Goal: Task Accomplishment & Management: Use online tool/utility

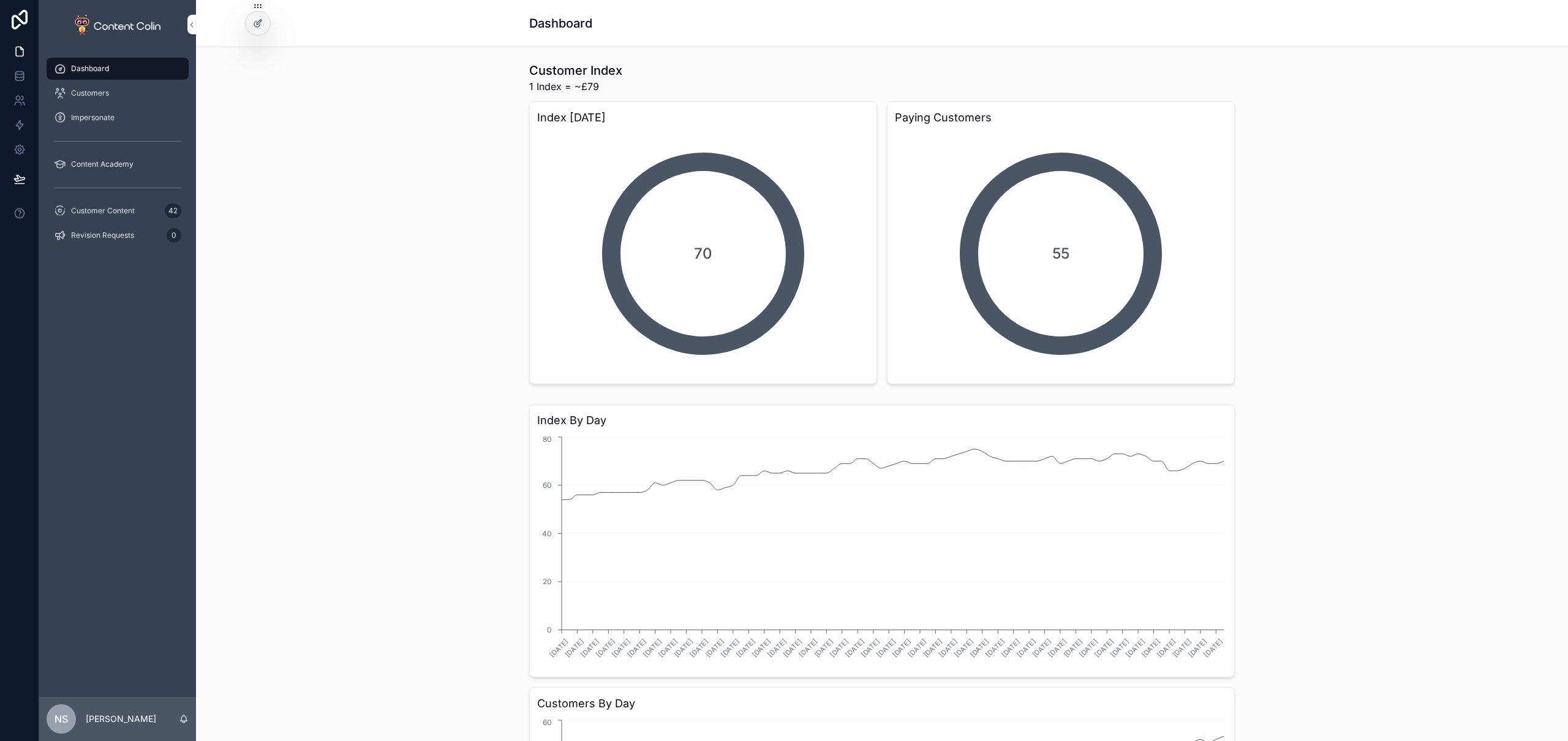
click at [127, 215] on span "Customer Content" at bounding box center [103, 210] width 64 height 10
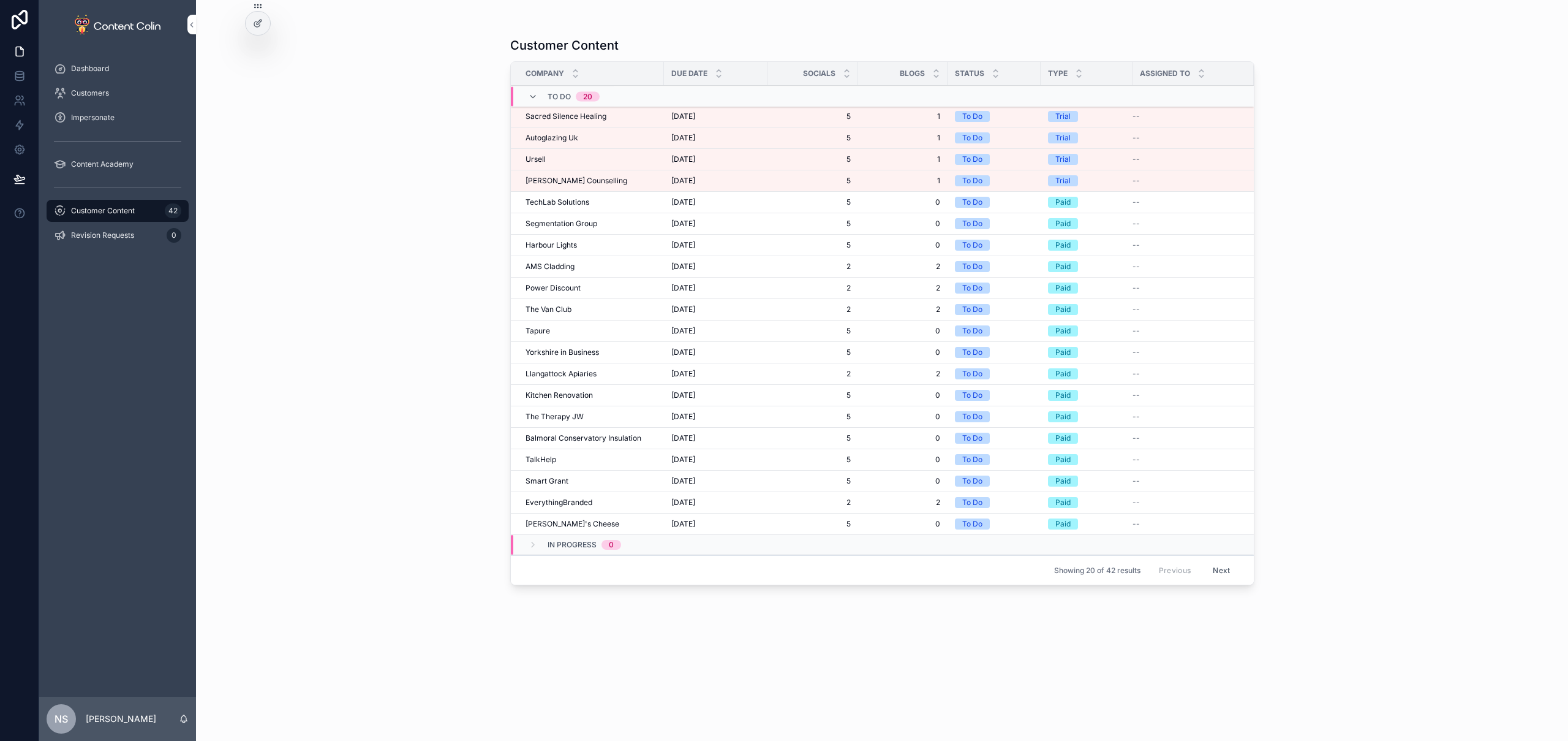
click at [1219, 570] on button "Next" at bounding box center [1221, 570] width 34 height 19
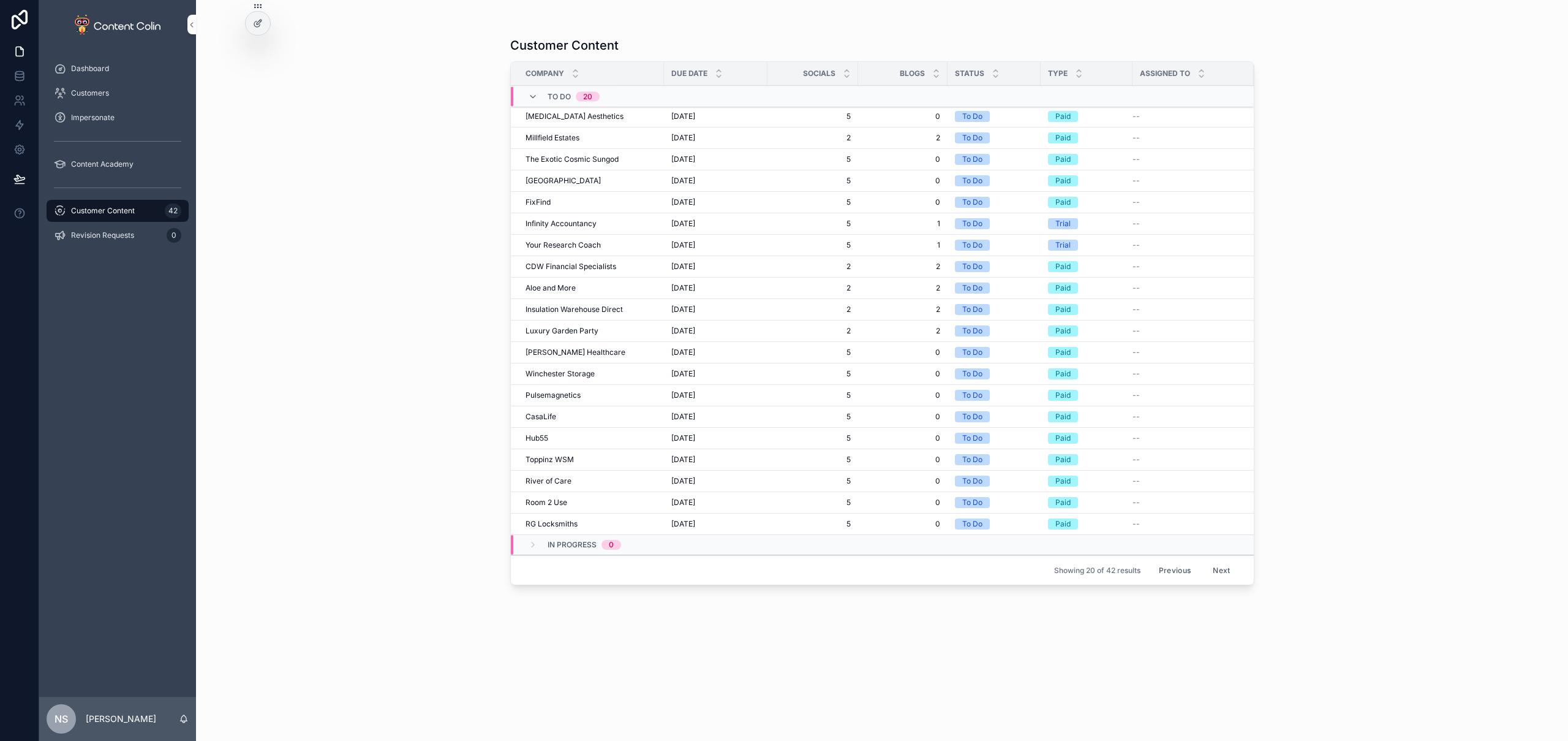
click at [1183, 572] on button "Previous" at bounding box center [1175, 570] width 49 height 19
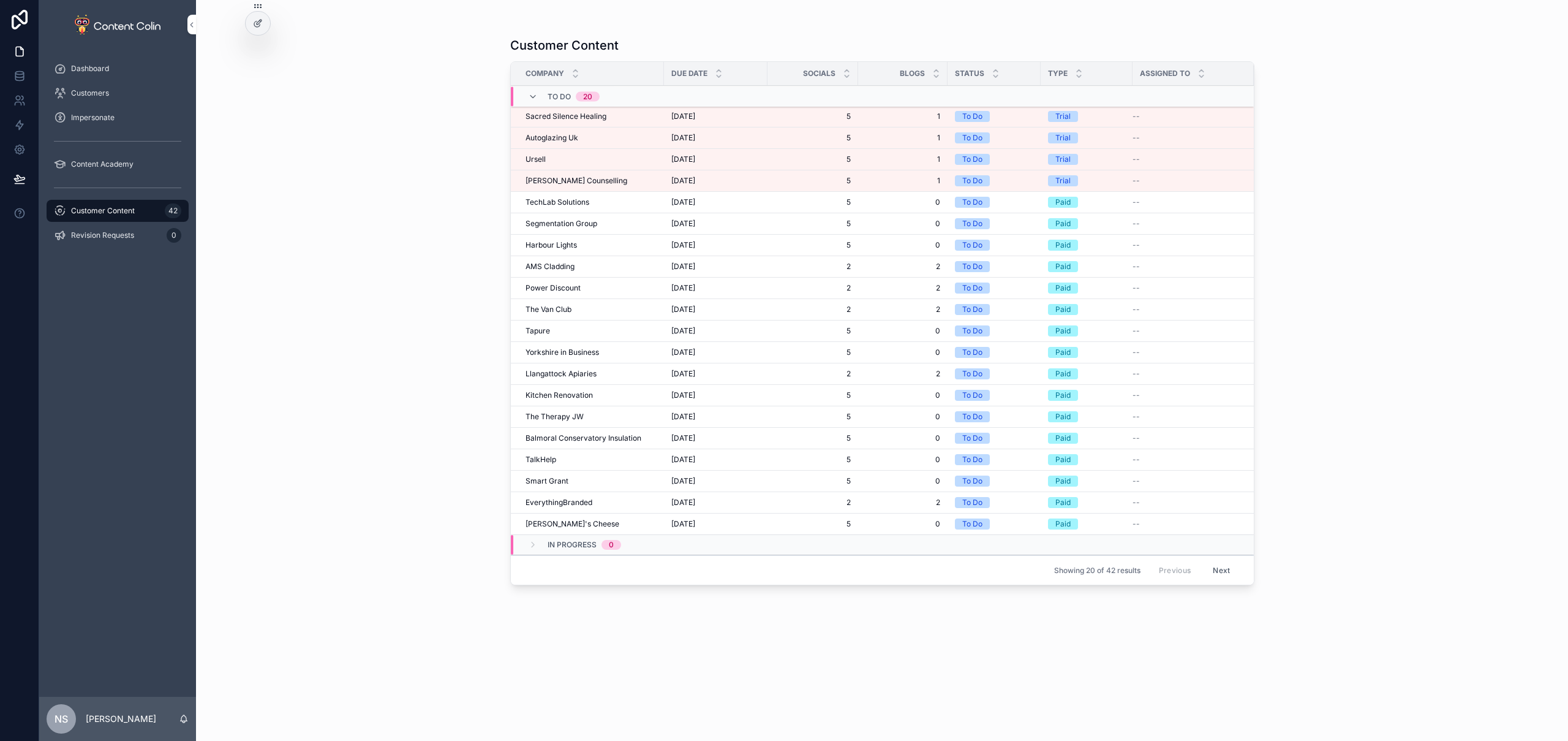
click at [336, 220] on div "Customer Content Company Due Date Socials Blogs Status Type Assigned To To Do 2…" at bounding box center [882, 370] width 1372 height 741
drag, startPoint x: 114, startPoint y: 237, endPoint x: 122, endPoint y: 230, distance: 10.6
click at [114, 237] on span "Revision Requests" at bounding box center [102, 235] width 63 height 10
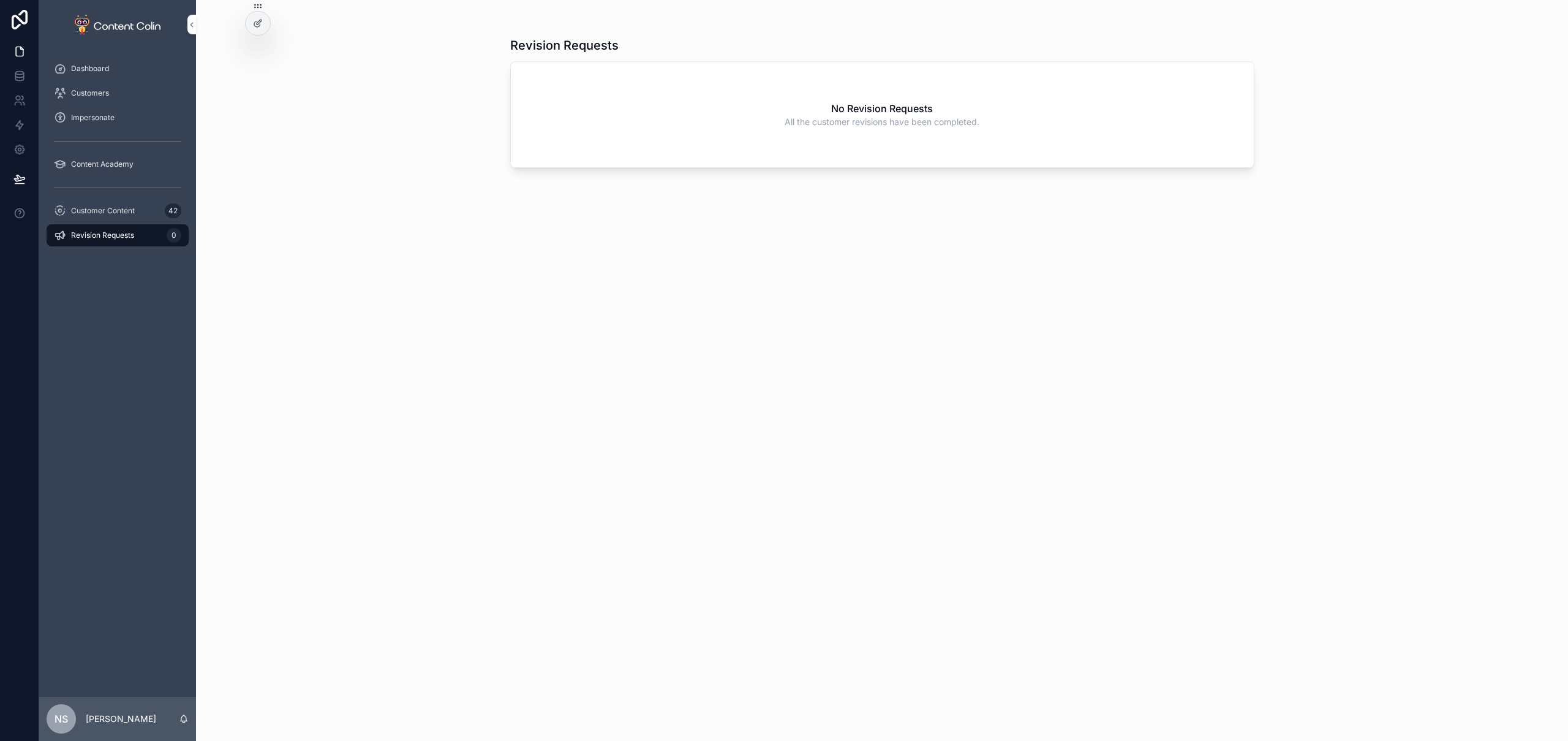
click at [146, 209] on div "Customer Content 42" at bounding box center [118, 211] width 127 height 20
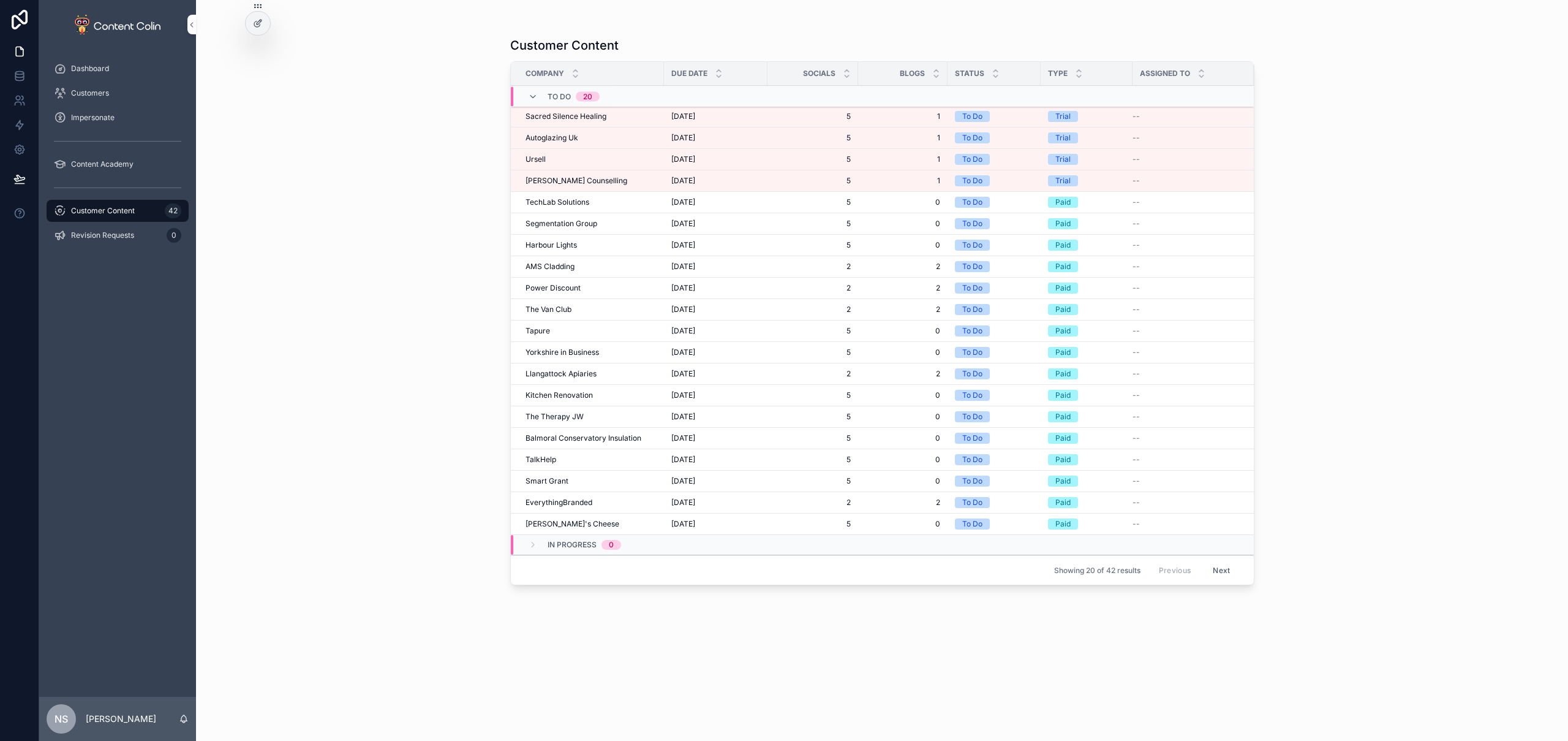
click at [584, 115] on span "Sacred Silence Healing" at bounding box center [566, 116] width 81 height 10
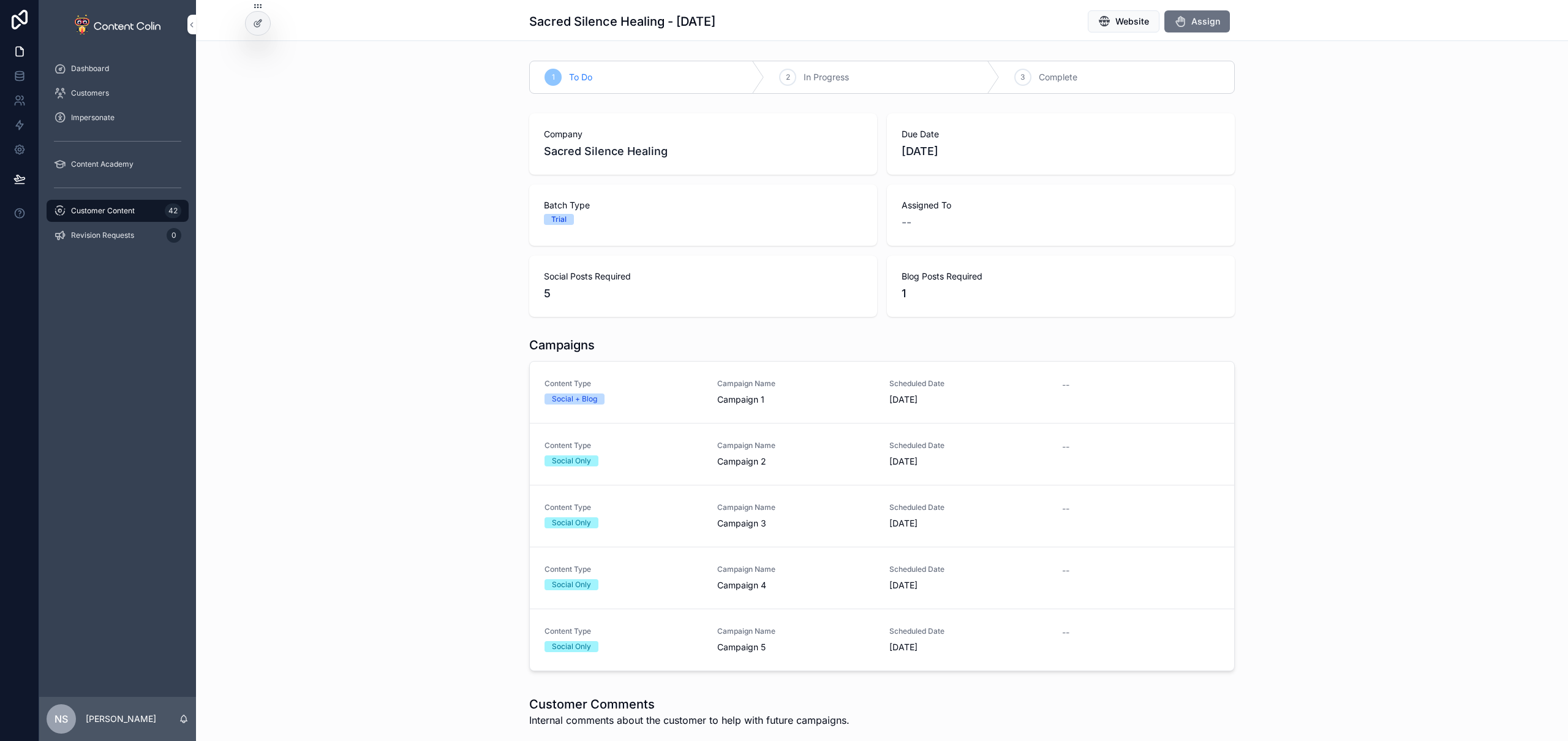
click at [1210, 25] on span "Assign" at bounding box center [1206, 21] width 29 height 12
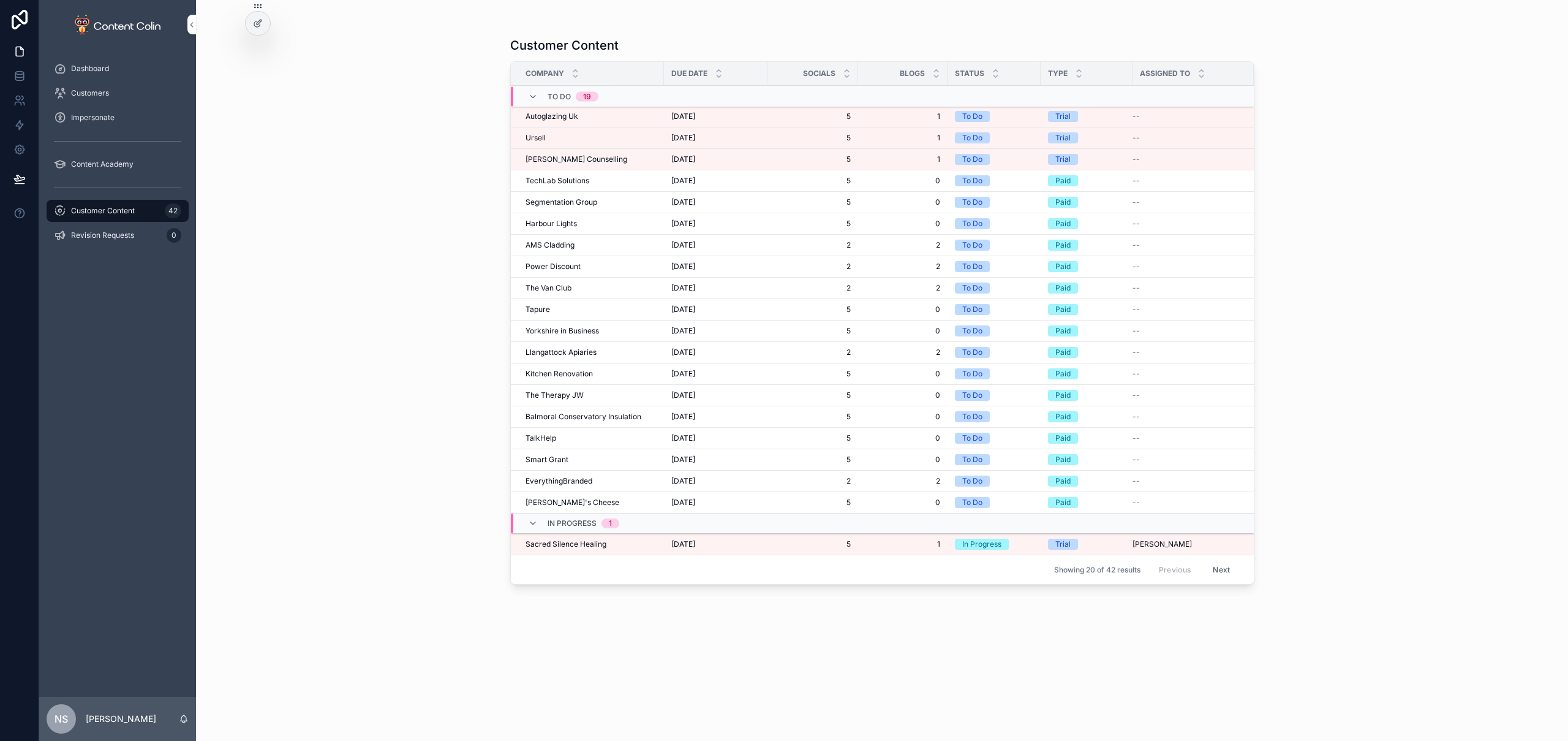
click at [581, 118] on div "Autoglazing Uk Autoglazing Uk" at bounding box center [591, 116] width 131 height 10
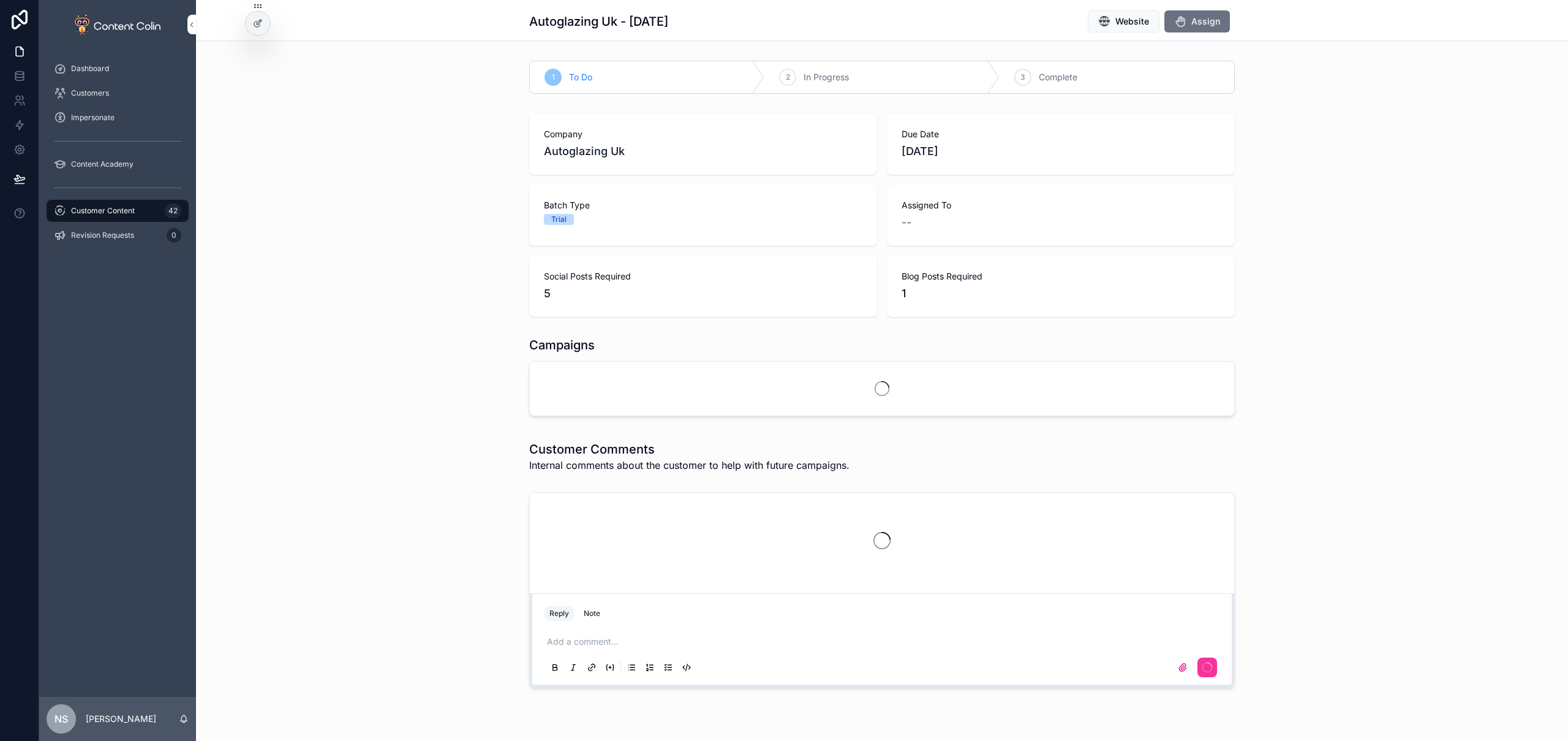
click at [1219, 21] on button "Assign" at bounding box center [1197, 21] width 66 height 22
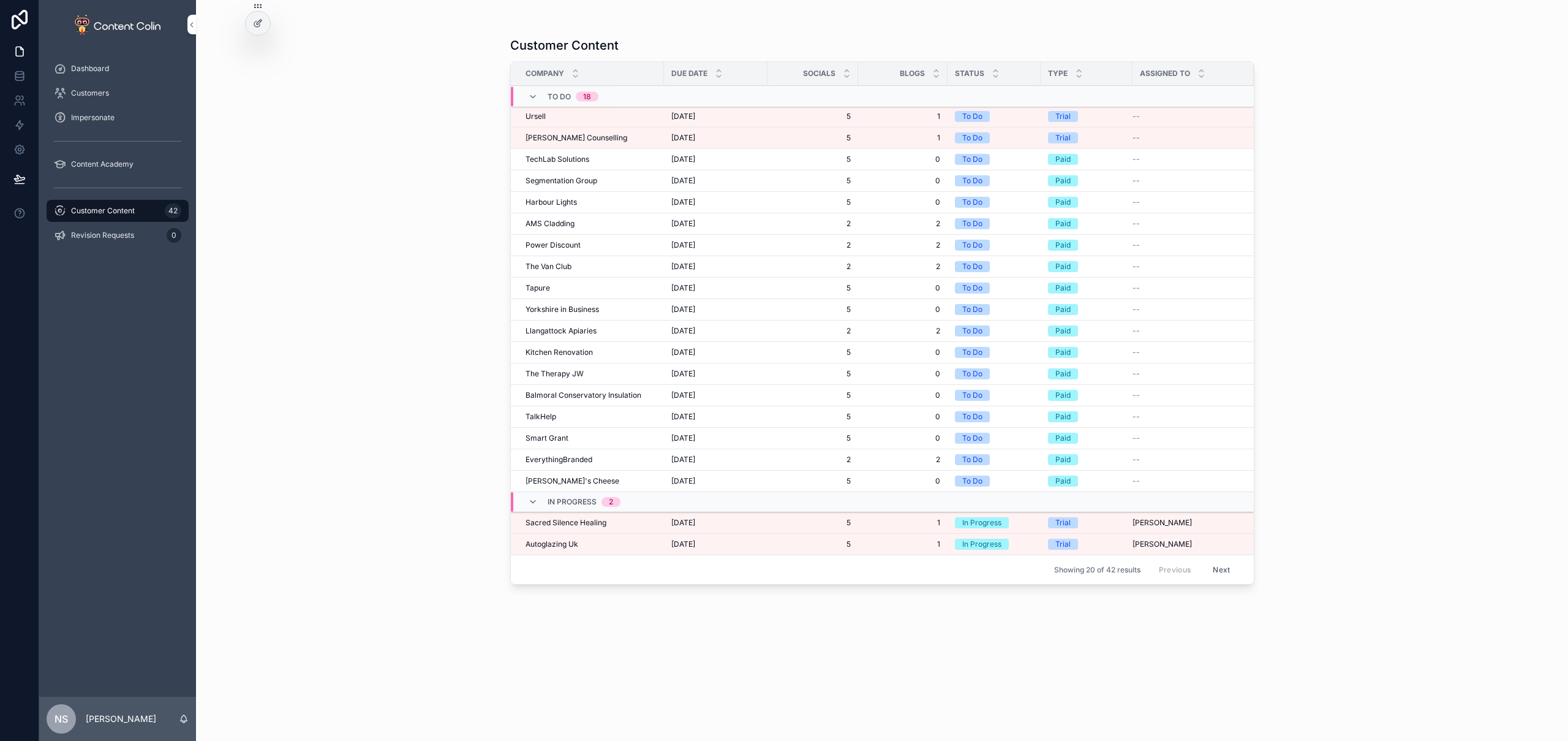
click at [605, 120] on div "Ursell Ursell" at bounding box center [591, 116] width 131 height 10
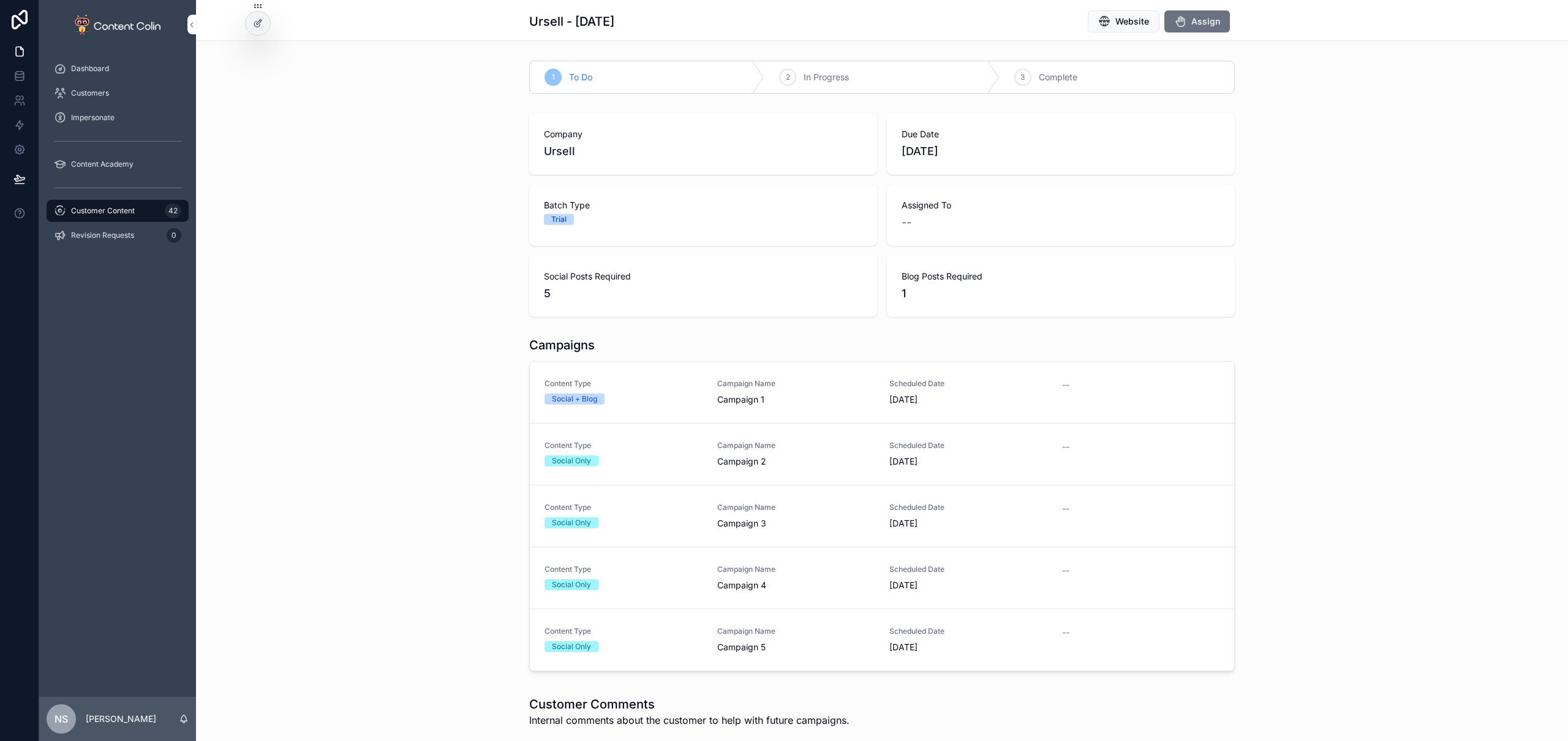
click at [1211, 27] on span "Assign" at bounding box center [1206, 21] width 29 height 12
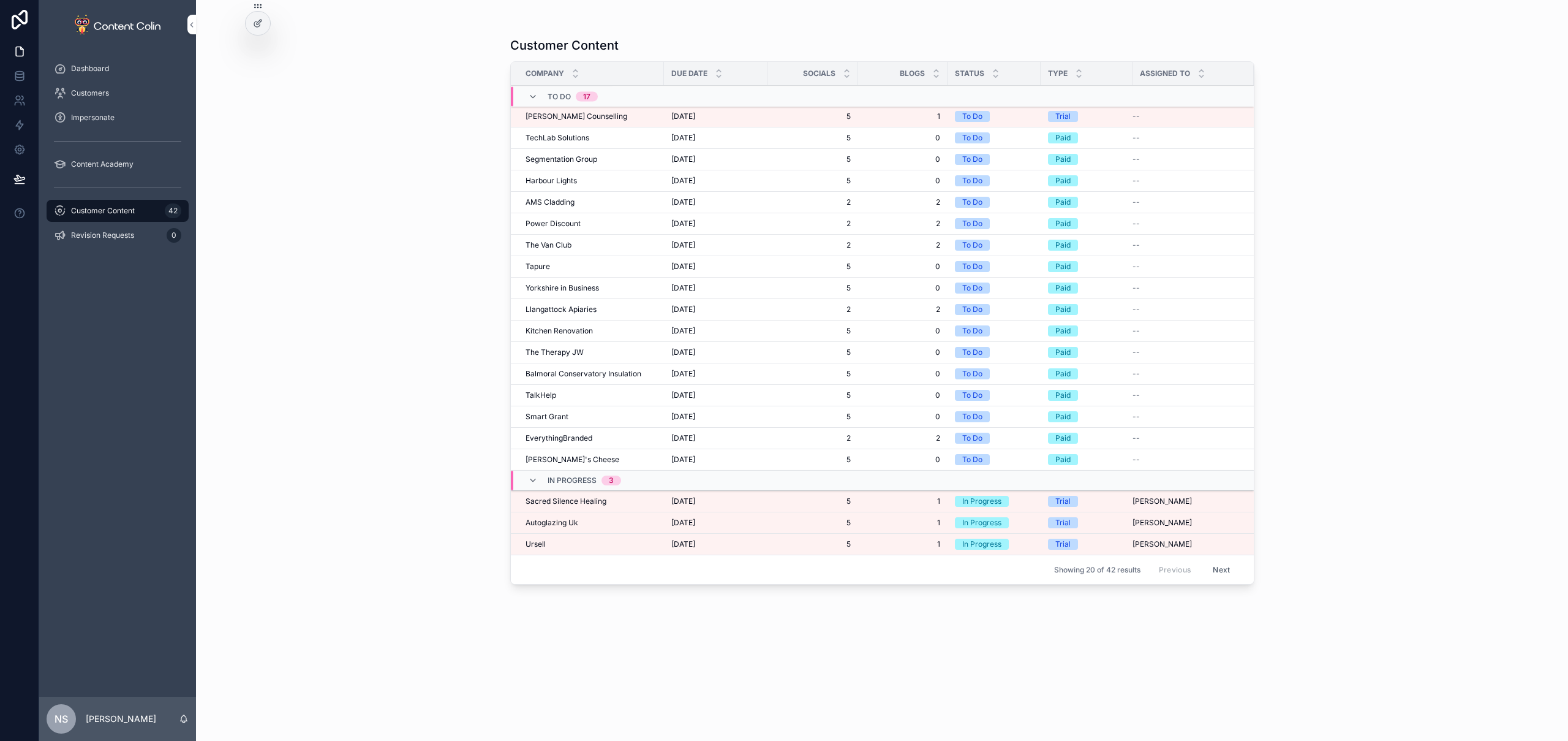
click at [580, 114] on span "Anderson Counselling" at bounding box center [576, 116] width 101 height 10
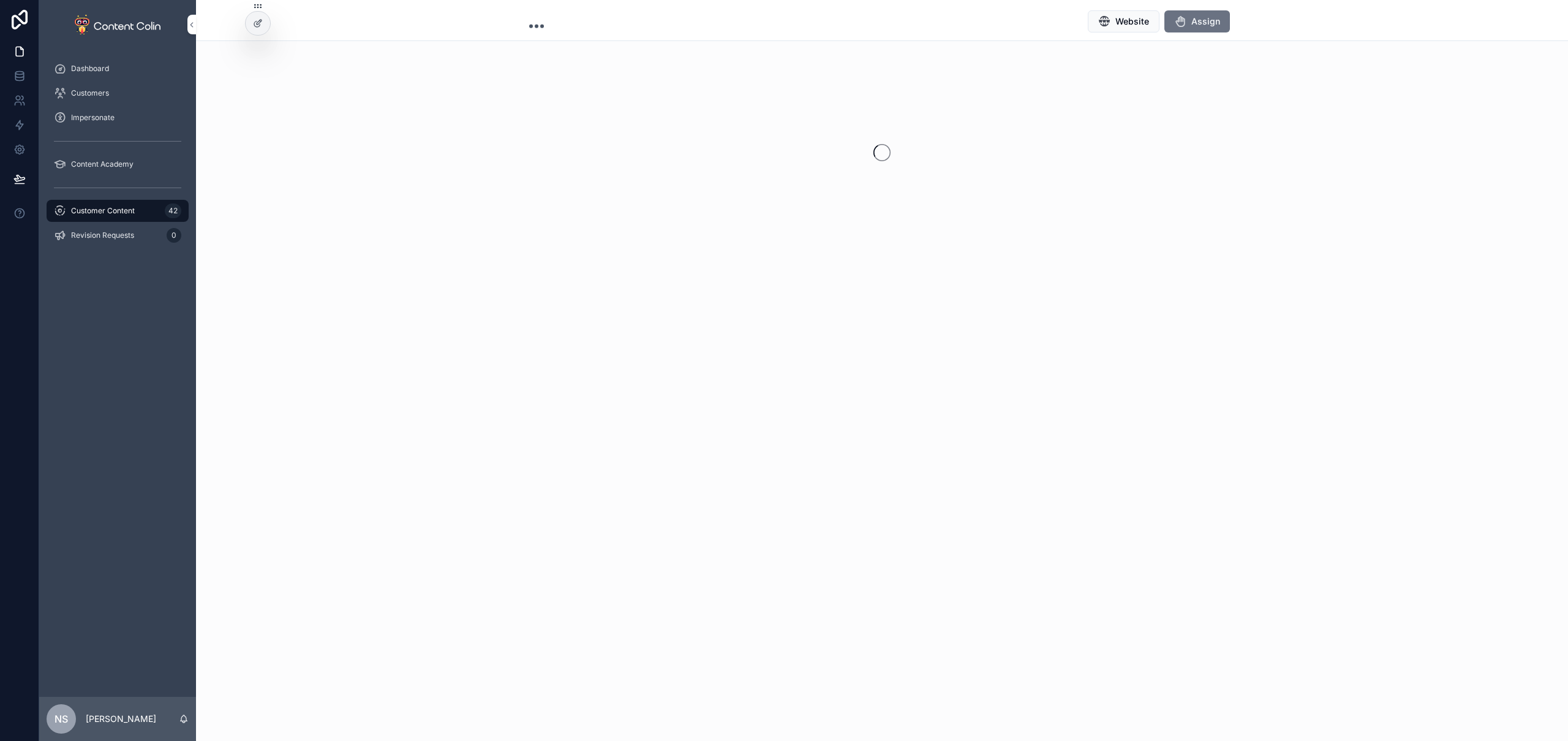
click at [1190, 27] on button "Assign" at bounding box center [1197, 21] width 66 height 22
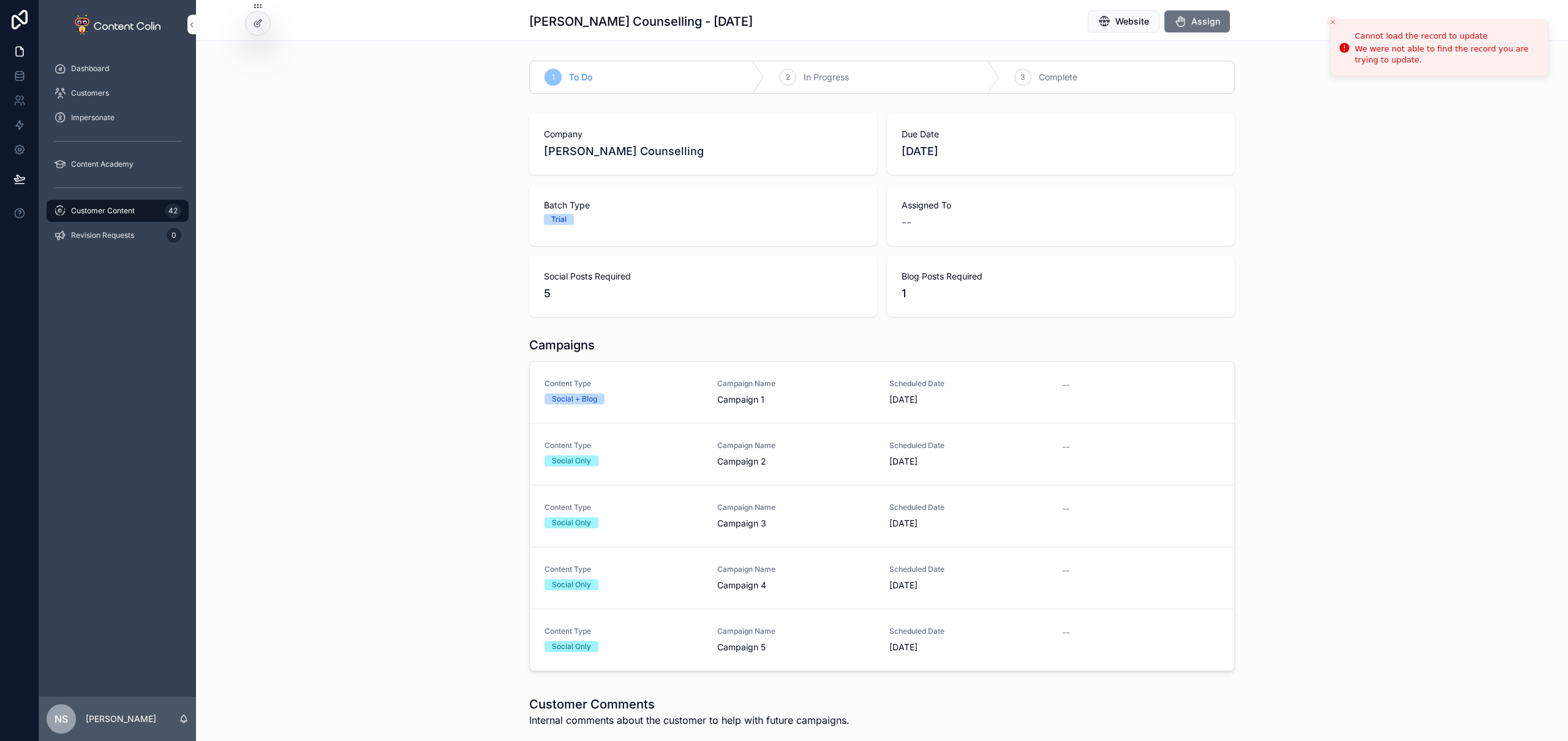
click at [127, 216] on div "Customer Content 42" at bounding box center [118, 211] width 127 height 20
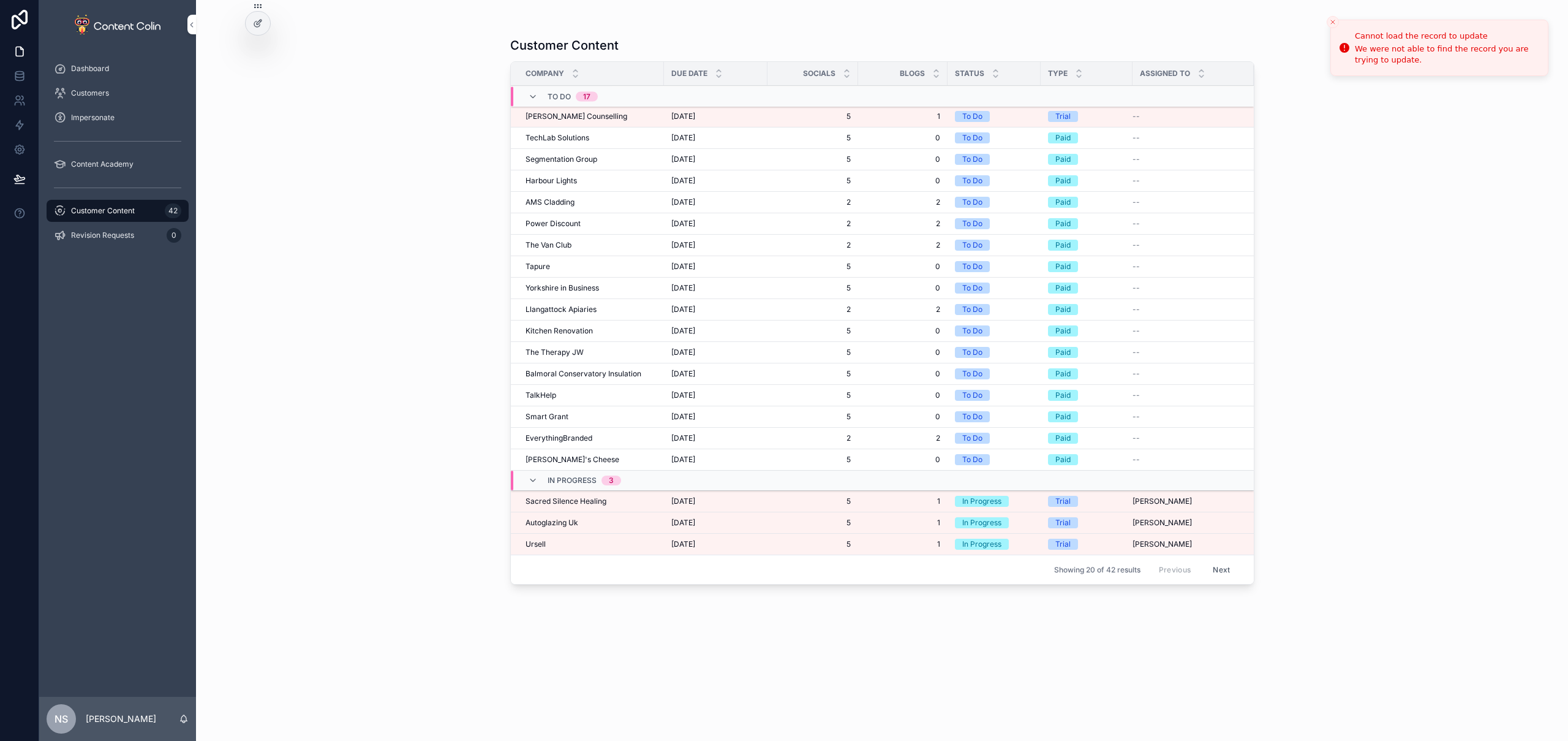
click at [622, 116] on div "Anderson Counselling Anderson Counselling" at bounding box center [591, 116] width 131 height 10
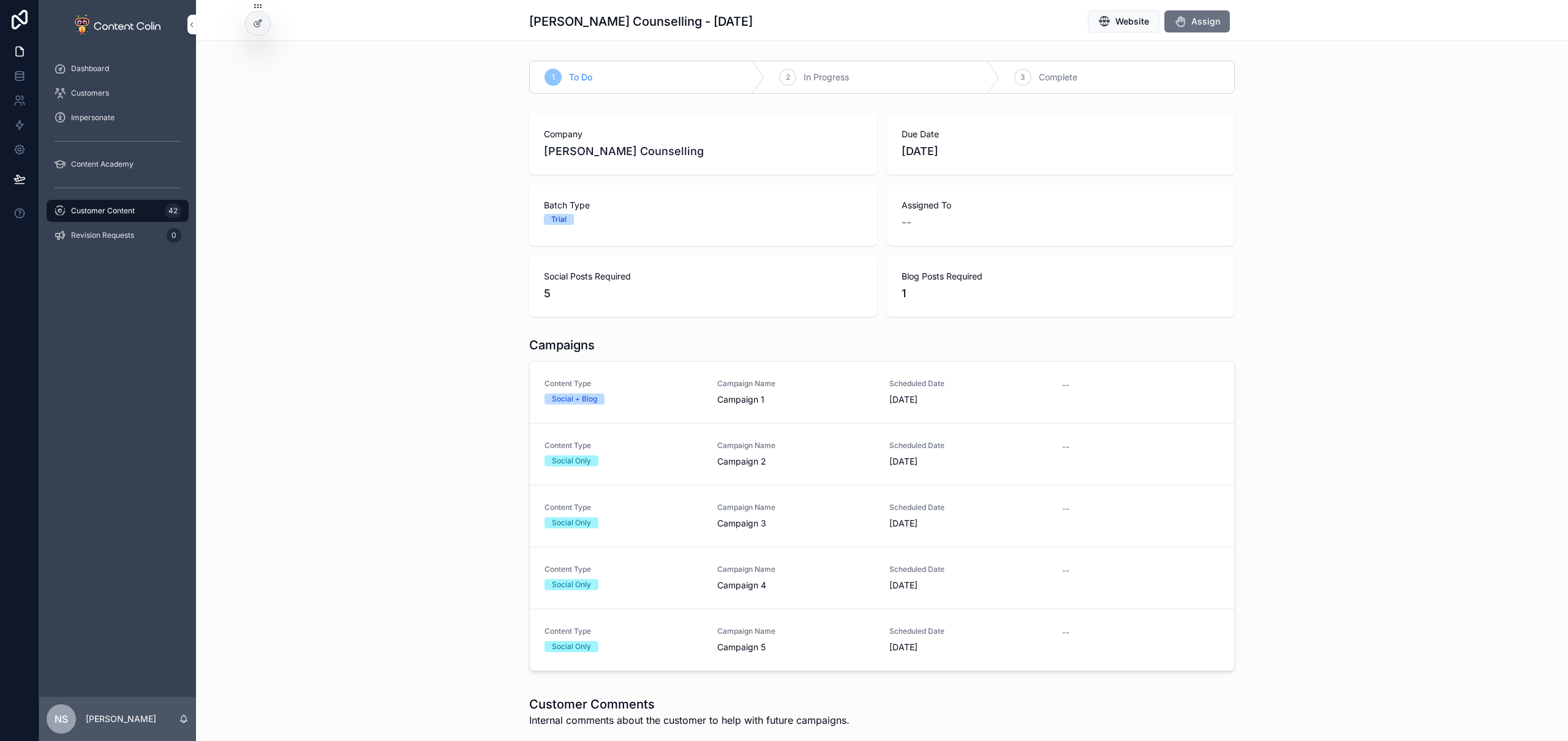
click at [1219, 20] on button "Assign" at bounding box center [1197, 21] width 66 height 22
click at [125, 211] on span "Customer Content" at bounding box center [103, 210] width 64 height 10
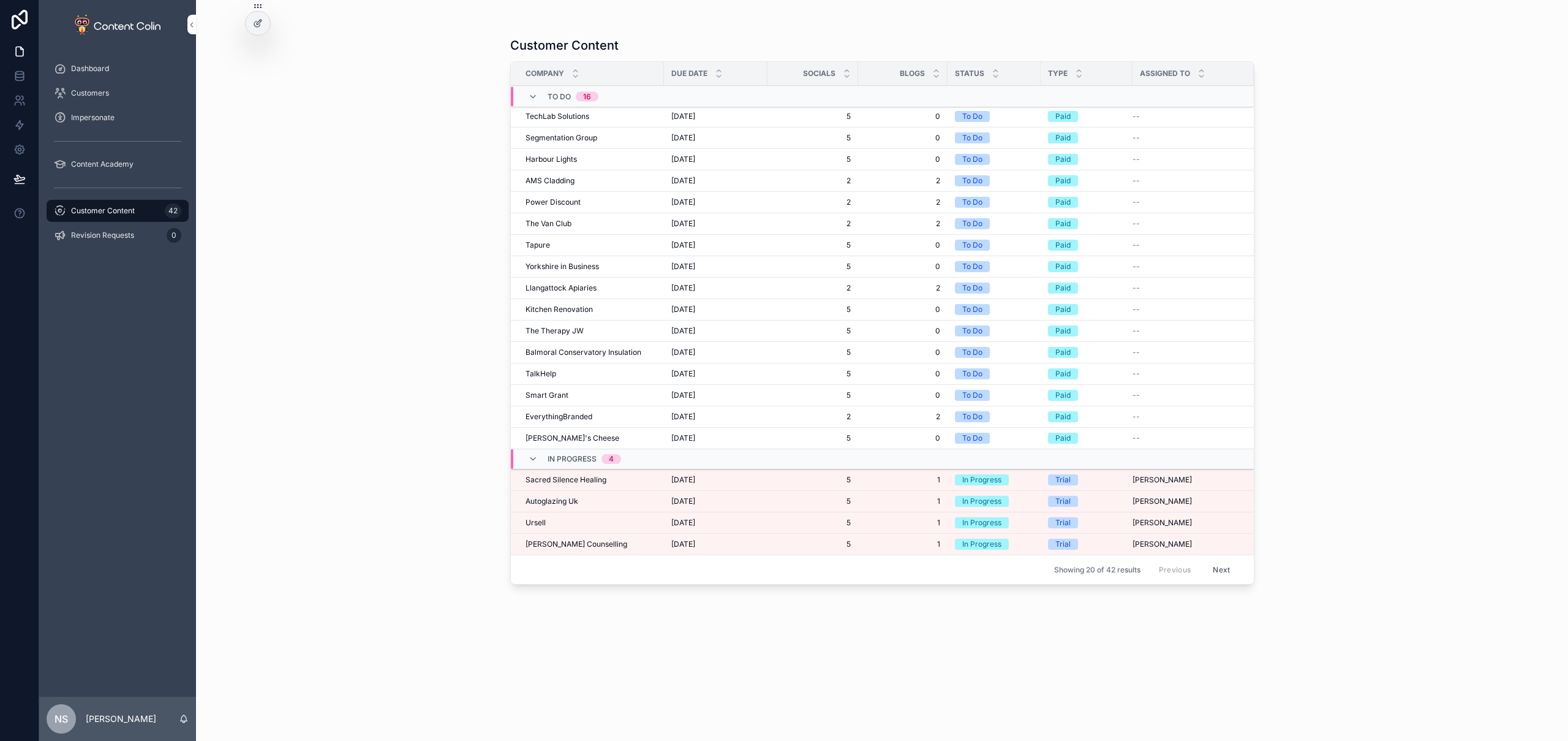
click at [695, 114] on span "4th October 2025" at bounding box center [683, 116] width 24 height 10
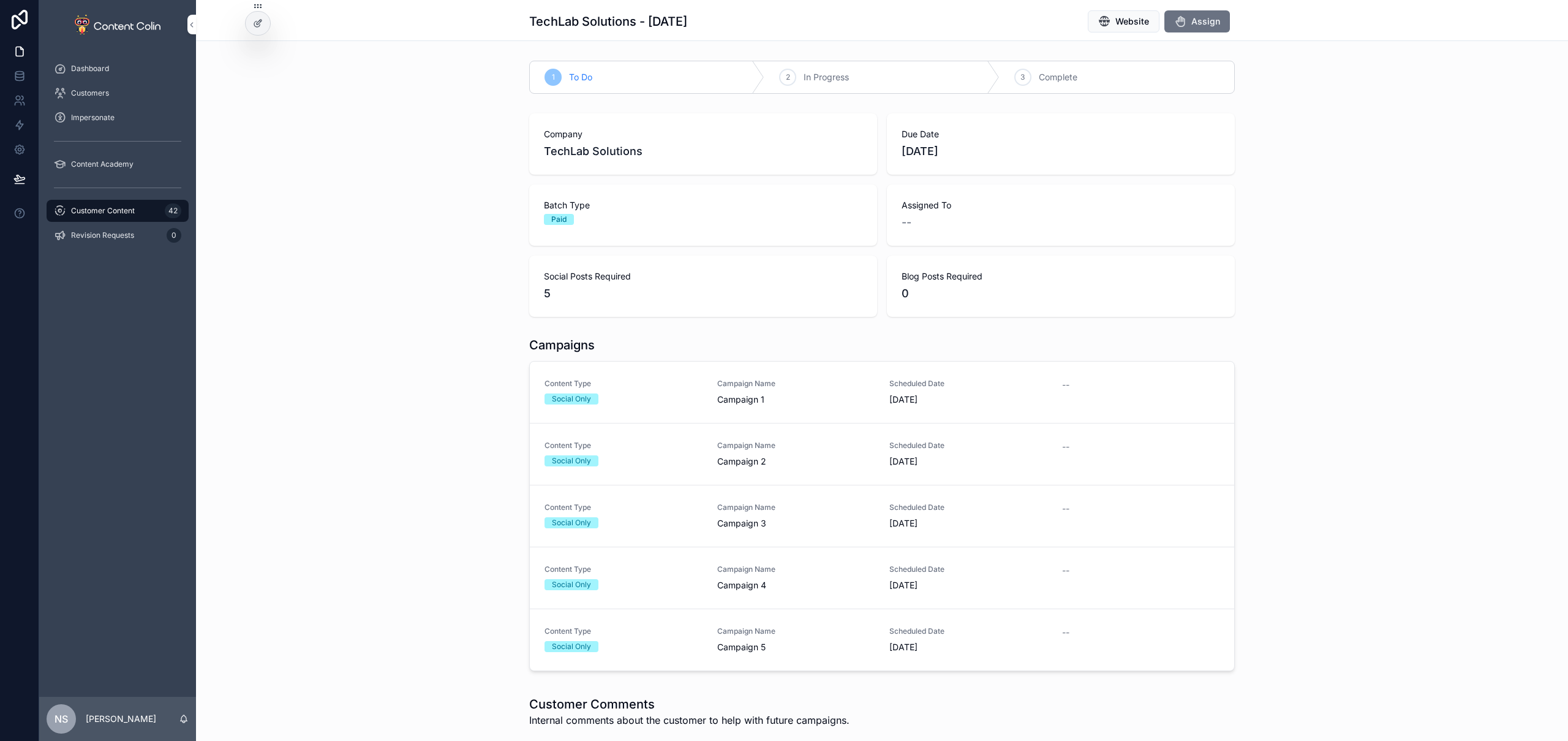
click at [1204, 23] on span "Assign" at bounding box center [1206, 21] width 29 height 12
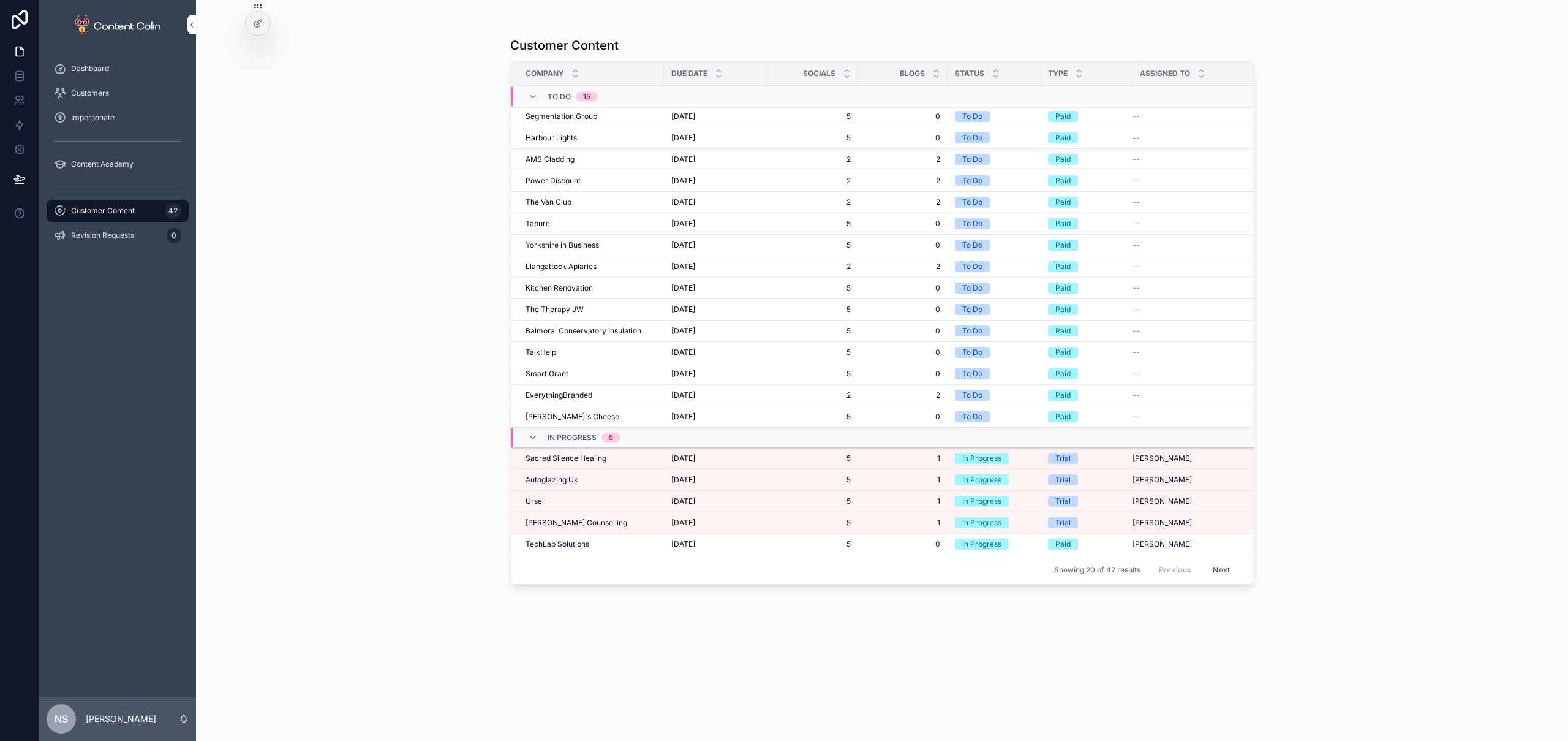
click at [610, 113] on div "Segmentation Group Segmentation Group" at bounding box center [591, 116] width 131 height 10
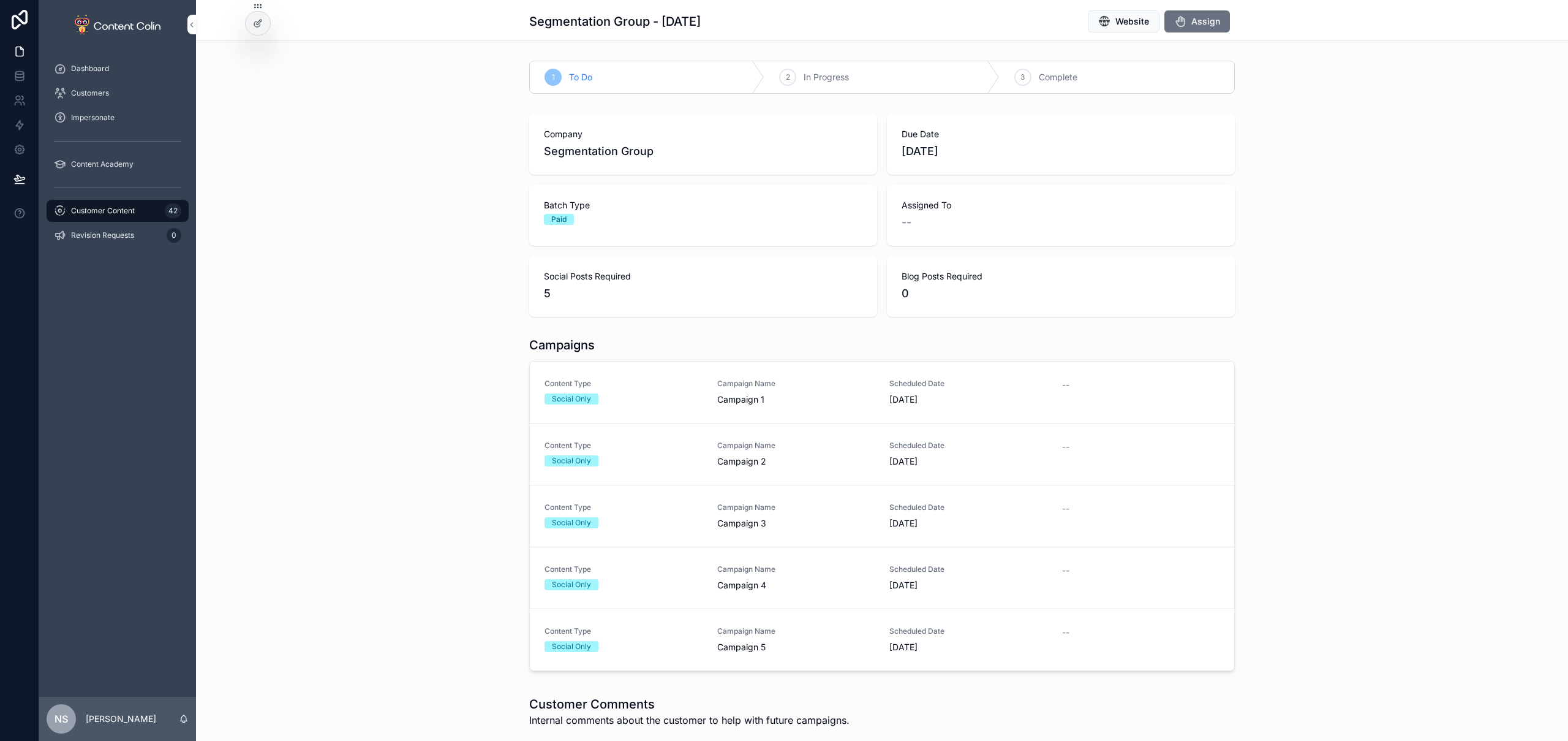
click at [1201, 16] on span "Assign" at bounding box center [1206, 21] width 29 height 12
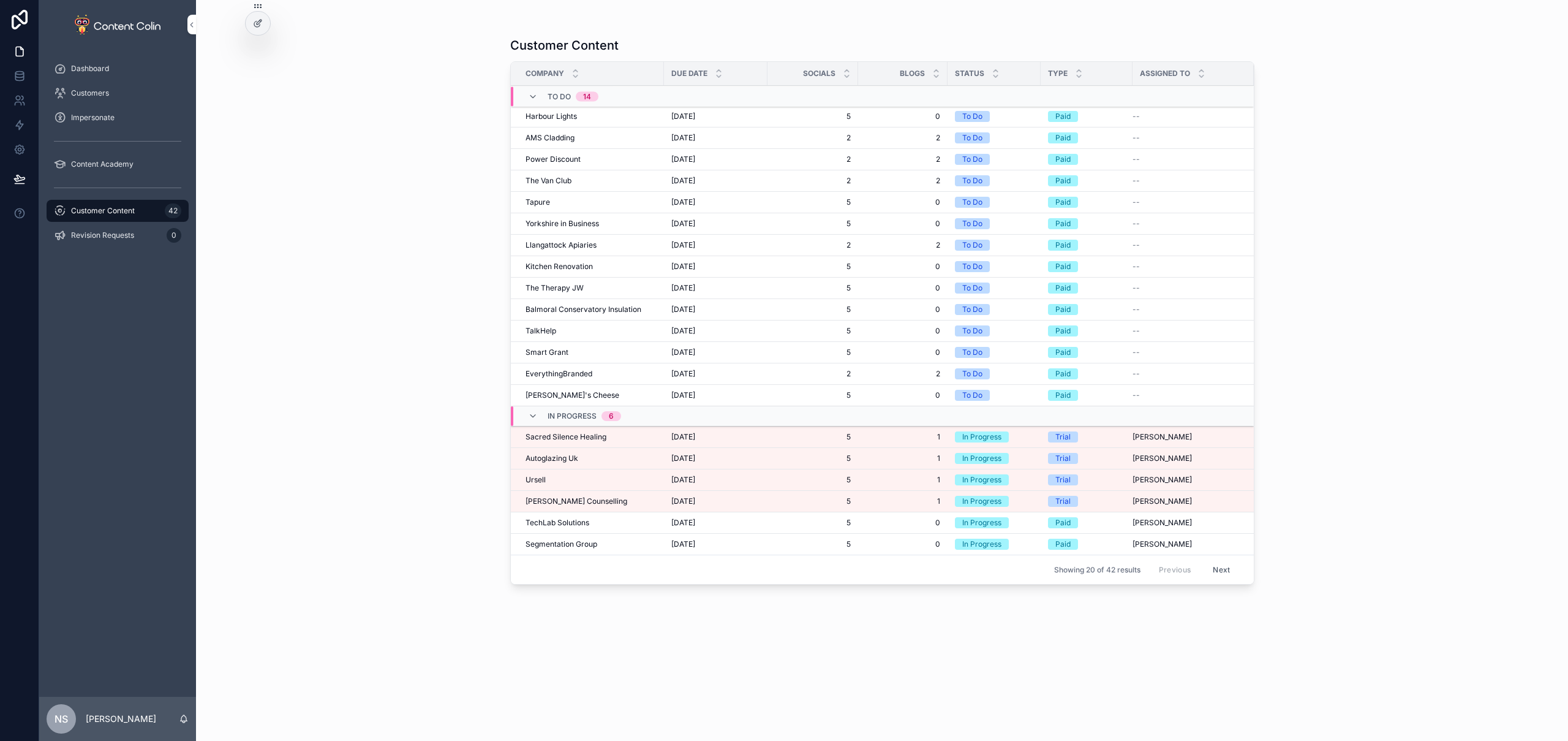
click at [667, 121] on td "4th October 2025 4th October 2025" at bounding box center [715, 116] width 103 height 21
click at [676, 118] on span "4th October 2025" at bounding box center [683, 116] width 24 height 10
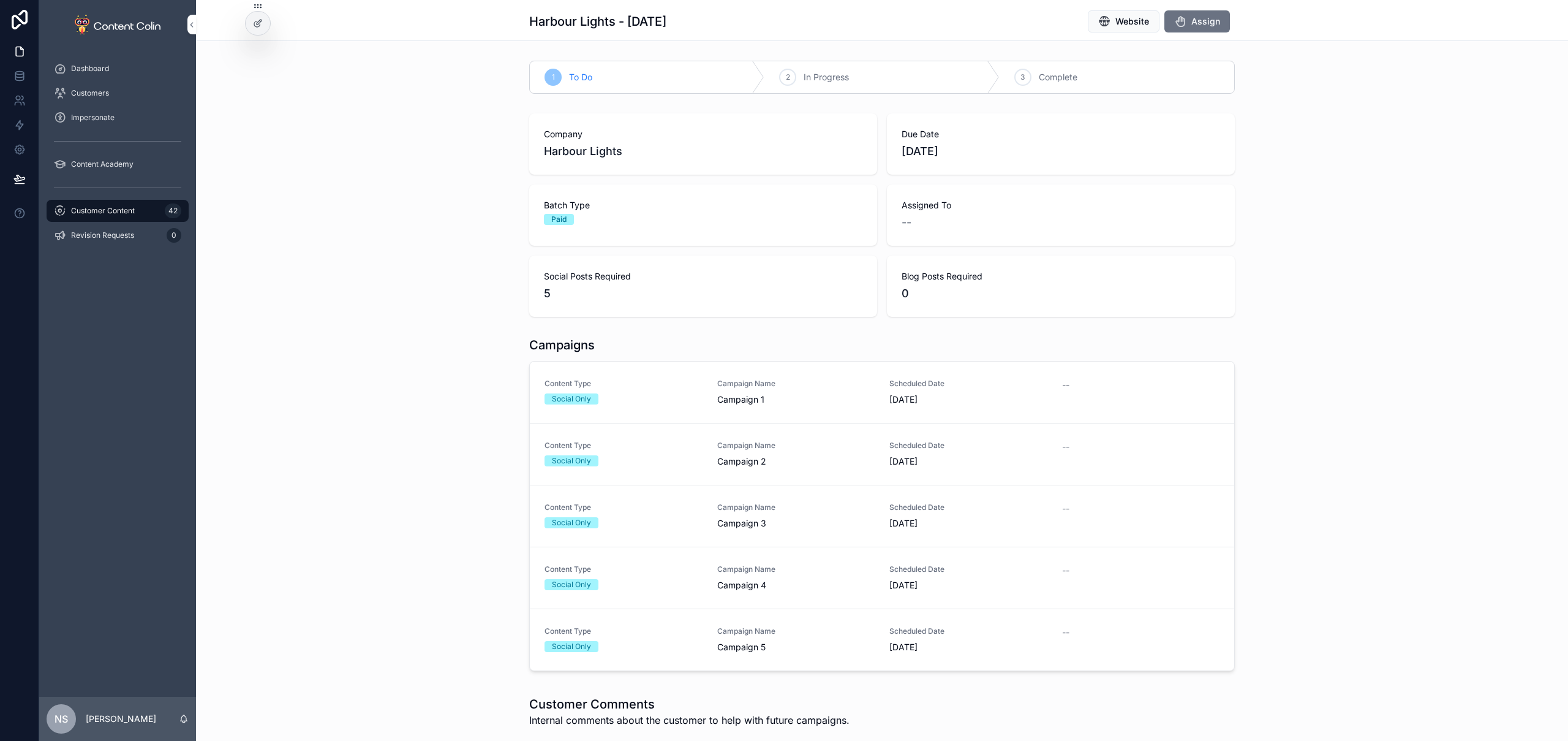
click at [1198, 20] on span "Assign" at bounding box center [1206, 21] width 29 height 12
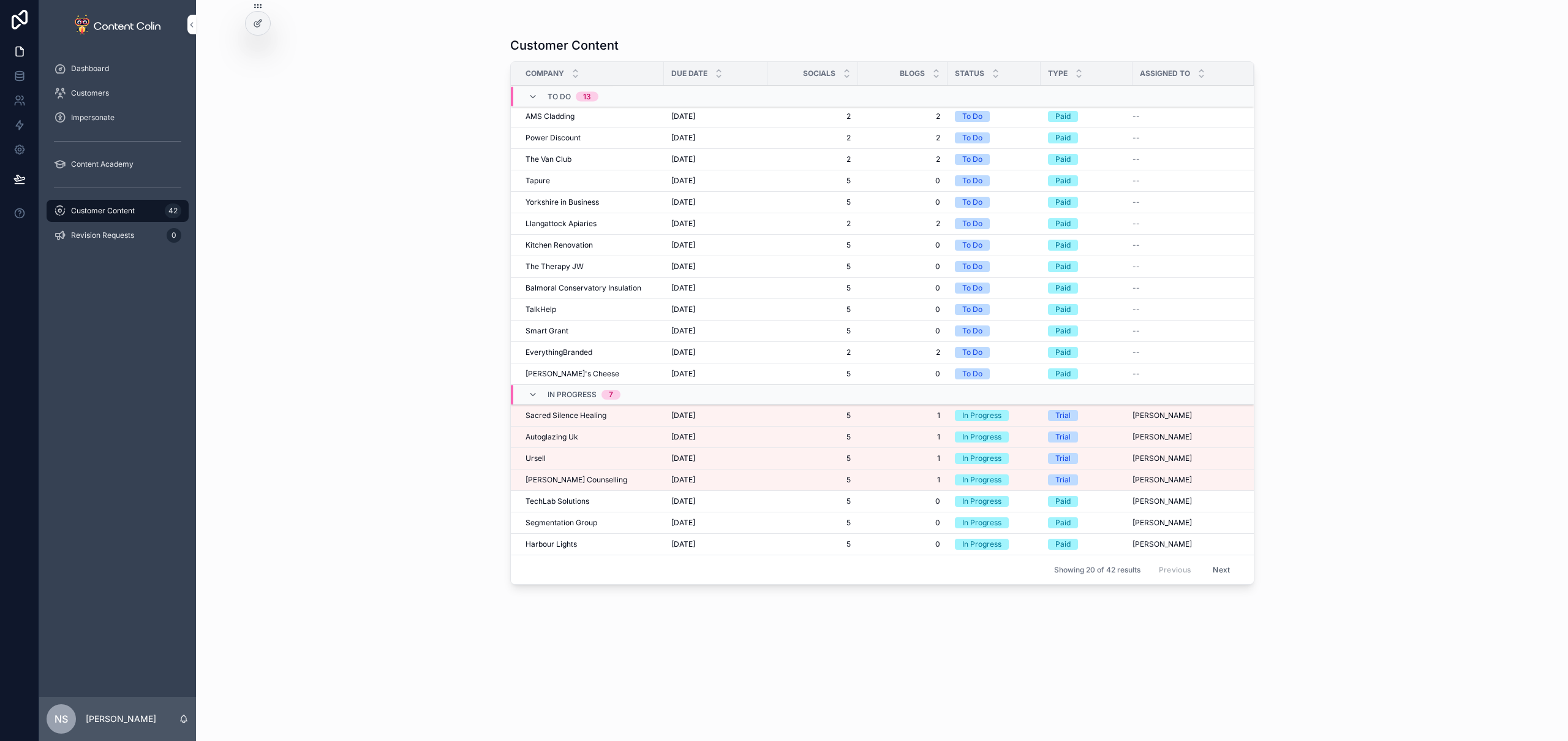
click at [131, 212] on span "Customer Content" at bounding box center [103, 210] width 64 height 10
drag, startPoint x: 131, startPoint y: 213, endPoint x: 144, endPoint y: 221, distance: 15.3
click at [131, 212] on span "Customer Content" at bounding box center [103, 210] width 64 height 10
click at [1225, 569] on button "Next" at bounding box center [1221, 569] width 34 height 19
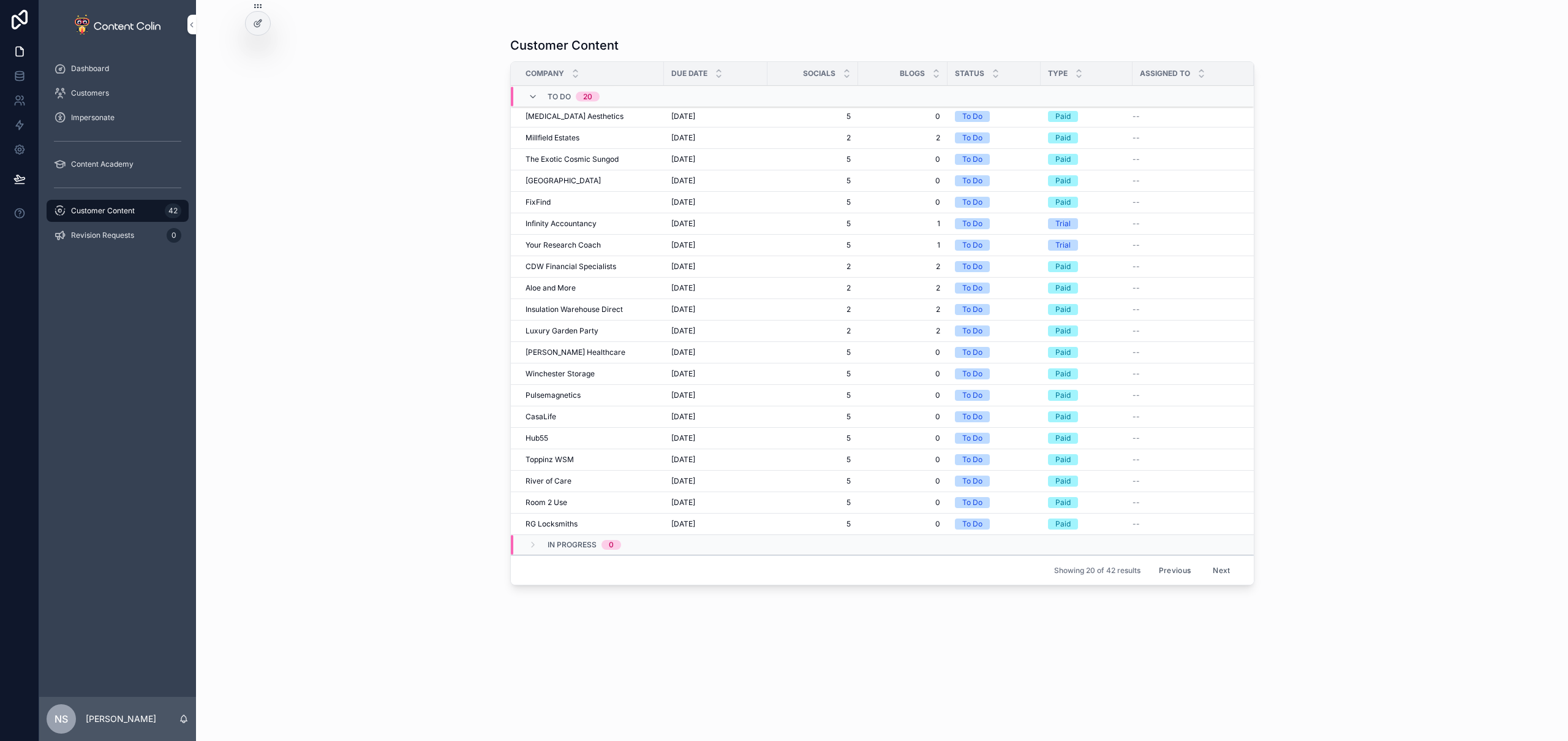
click at [1177, 567] on button "Previous" at bounding box center [1175, 570] width 49 height 19
